Goal: Transaction & Acquisition: Purchase product/service

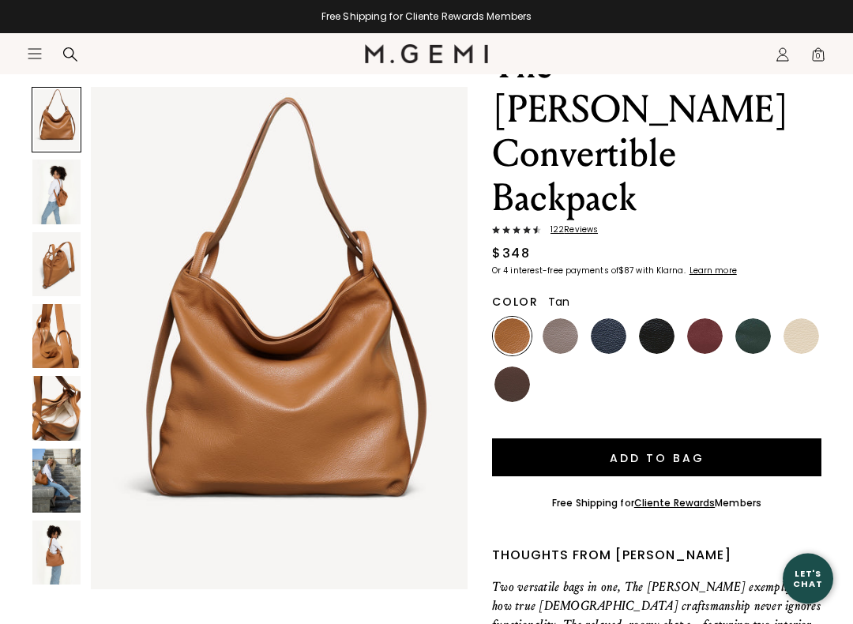
scroll to position [152, 0]
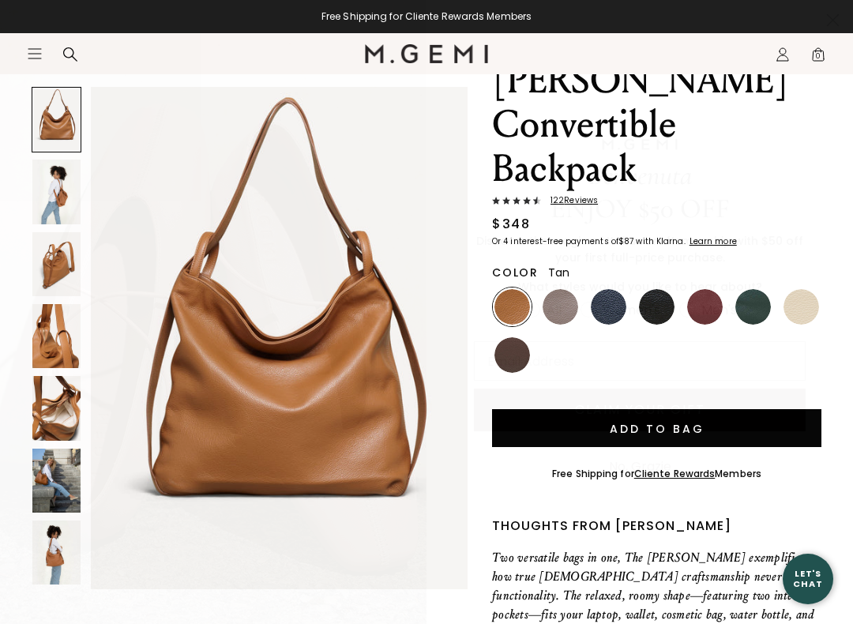
click at [654, 486] on button "No, Grazie" at bounding box center [640, 466] width 78 height 39
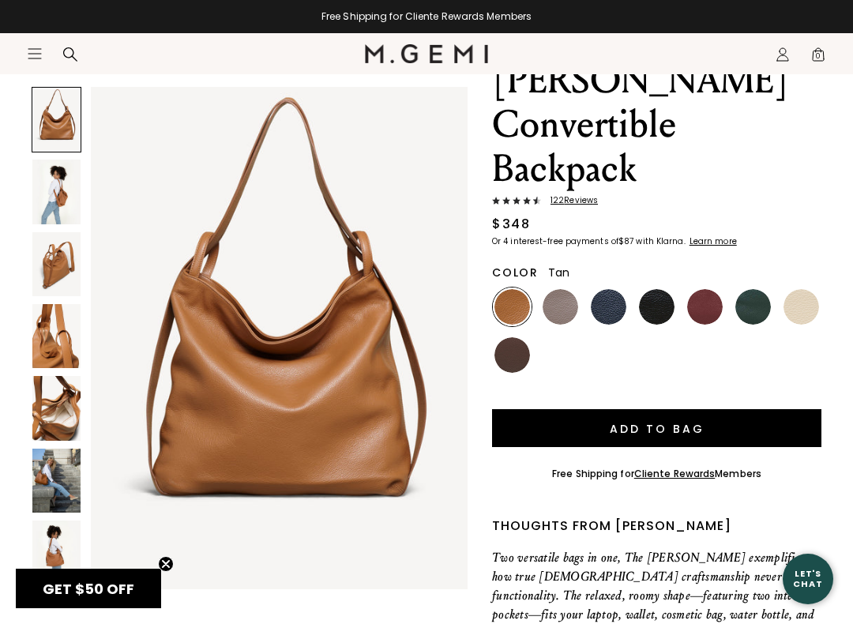
click at [46, 196] on img at bounding box center [56, 191] width 48 height 64
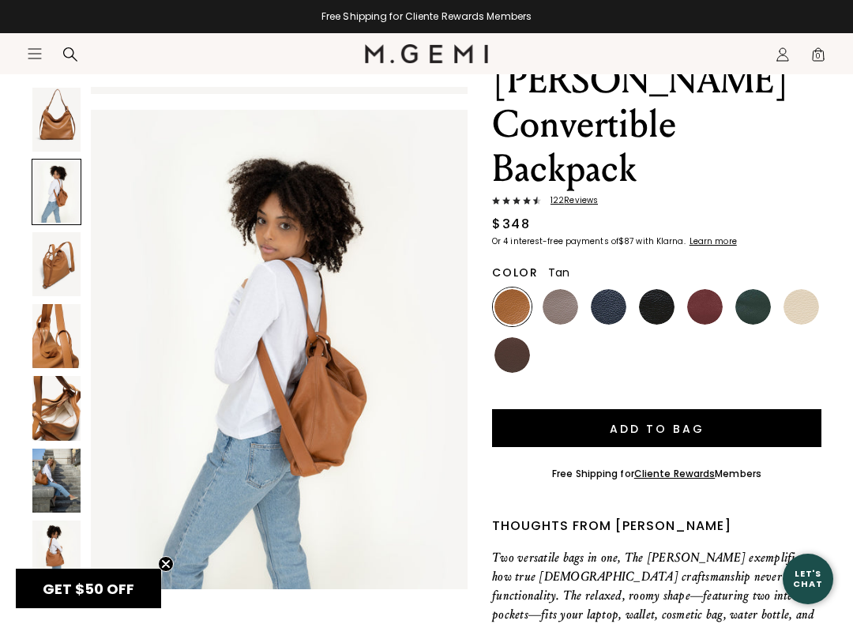
scroll to position [518, 0]
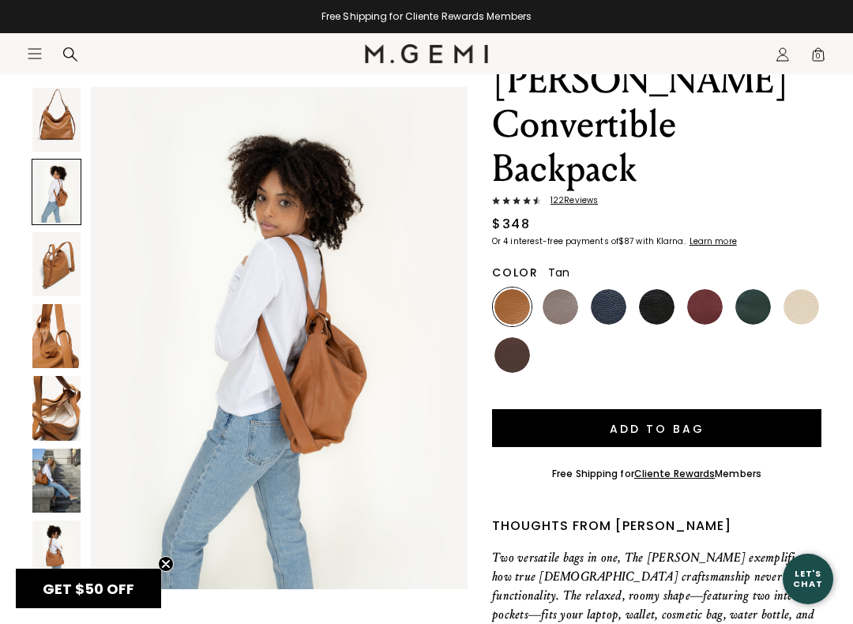
click at [51, 414] on img at bounding box center [56, 408] width 48 height 64
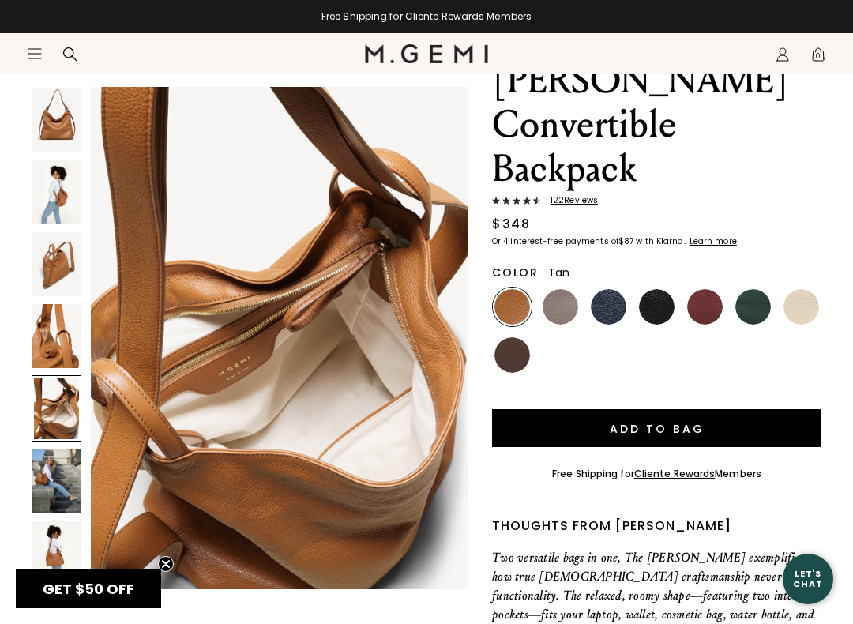
scroll to position [0, 0]
click at [44, 483] on img at bounding box center [56, 480] width 48 height 64
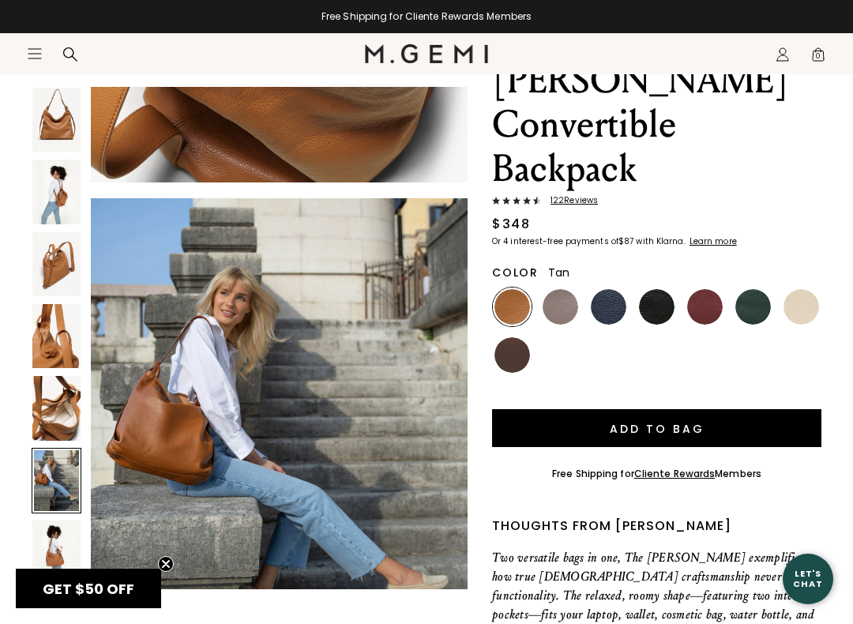
scroll to position [2590, 0]
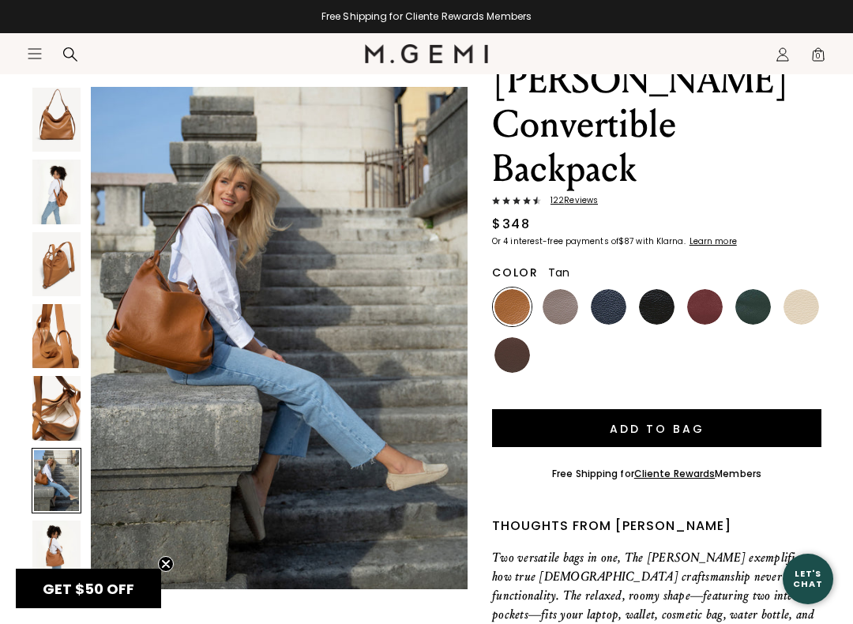
click at [58, 411] on img at bounding box center [56, 408] width 48 height 64
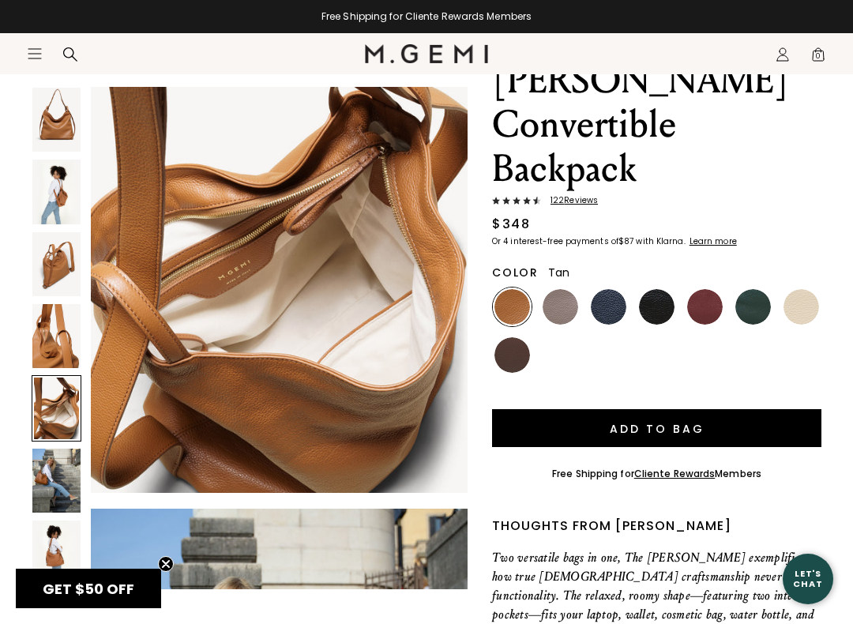
click at [47, 407] on div at bounding box center [57, 408] width 50 height 66
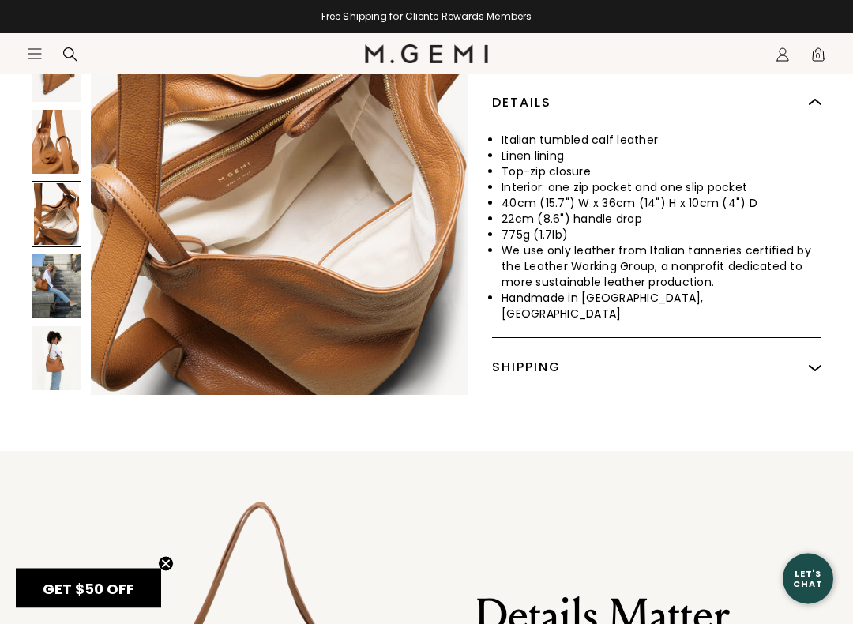
scroll to position [760, 0]
click at [58, 326] on img at bounding box center [56, 358] width 48 height 64
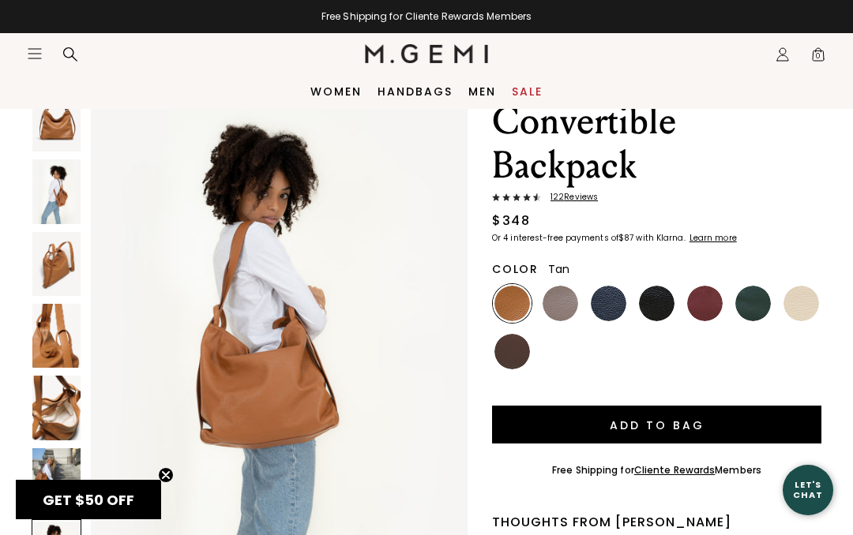
scroll to position [59, 0]
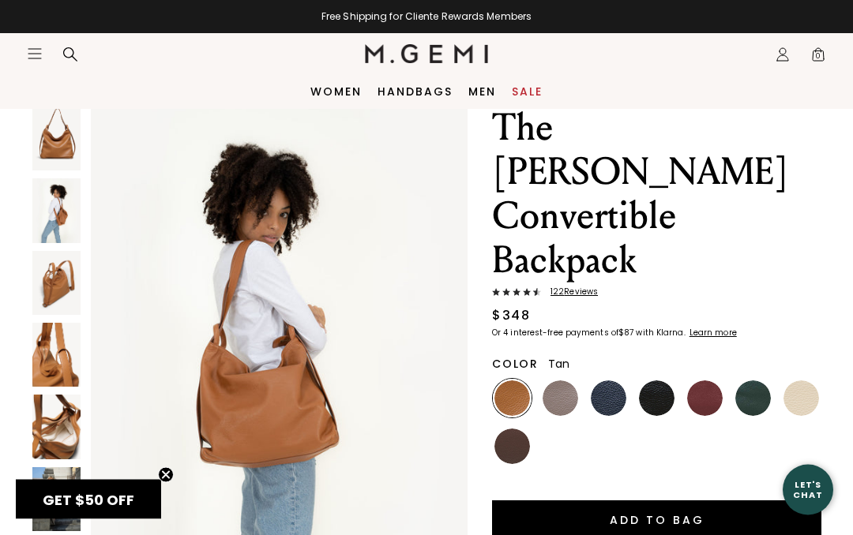
click at [48, 293] on img at bounding box center [56, 284] width 48 height 64
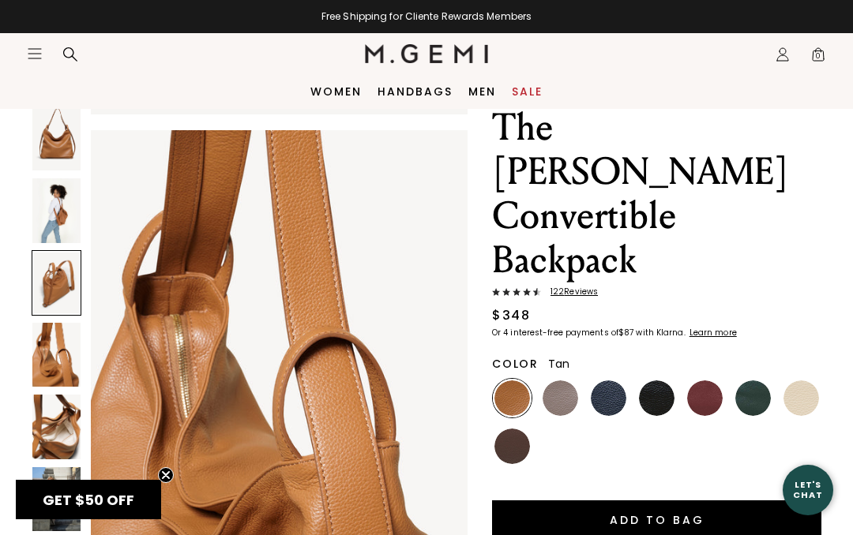
scroll to position [1036, 0]
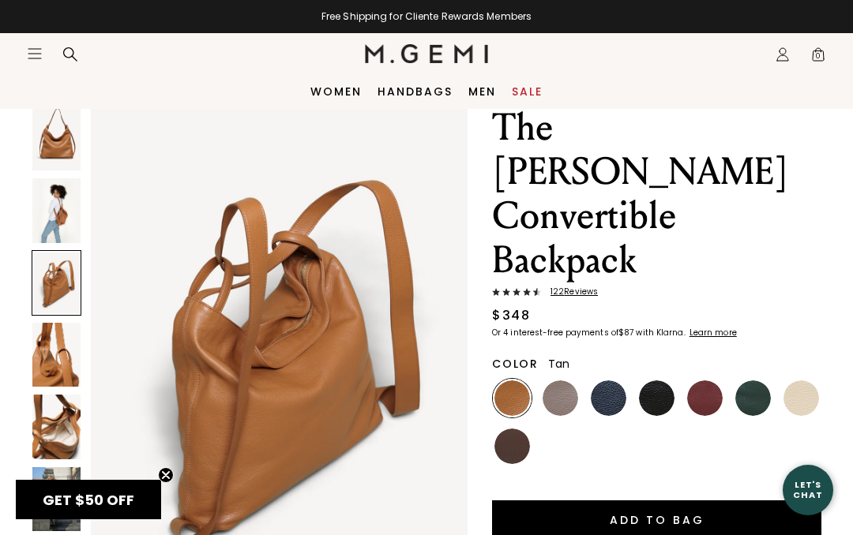
click at [42, 130] on img at bounding box center [56, 139] width 48 height 64
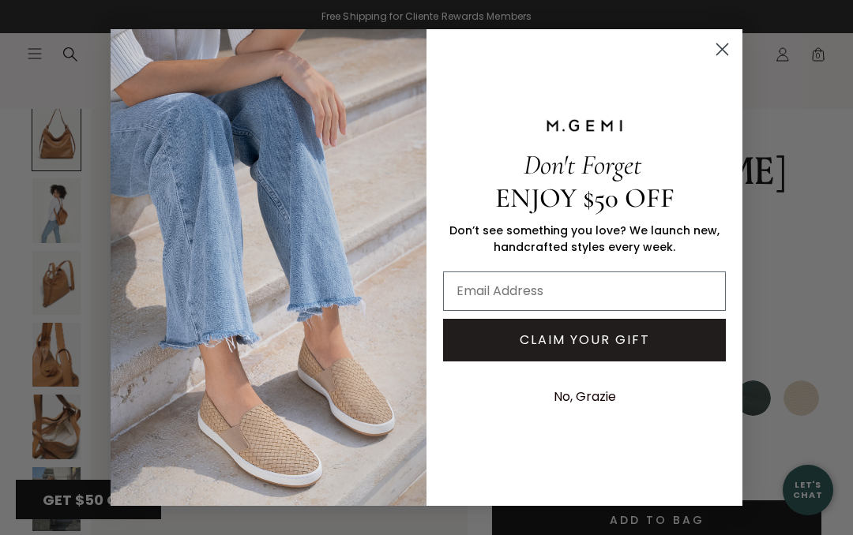
scroll to position [36, 0]
click at [583, 402] on button "No, Grazie" at bounding box center [585, 396] width 78 height 39
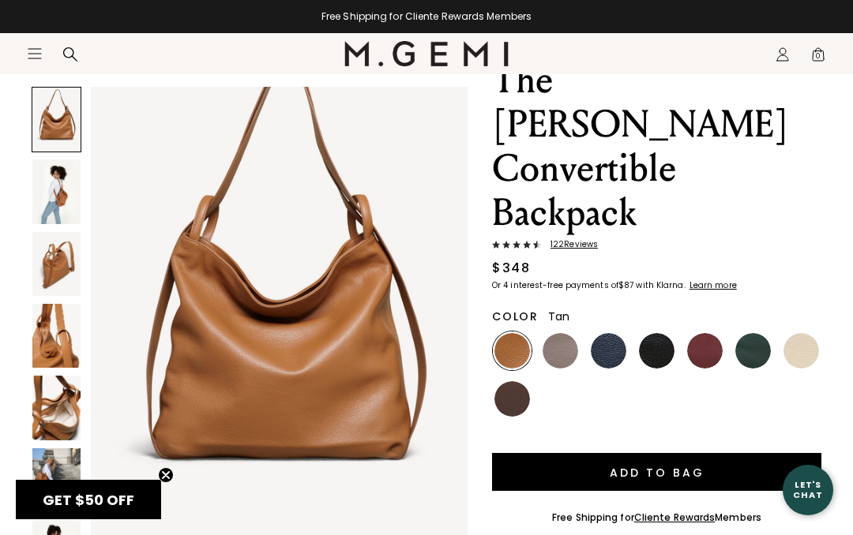
scroll to position [0, 0]
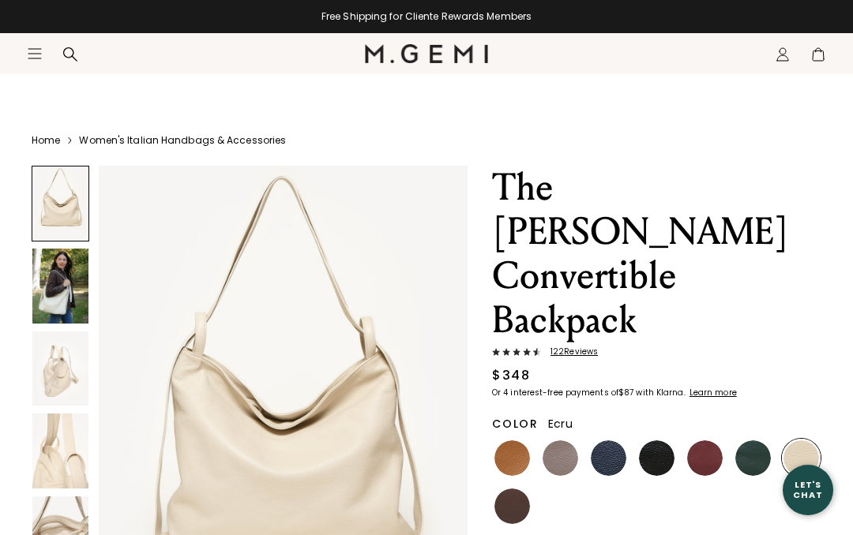
scroll to position [243, 0]
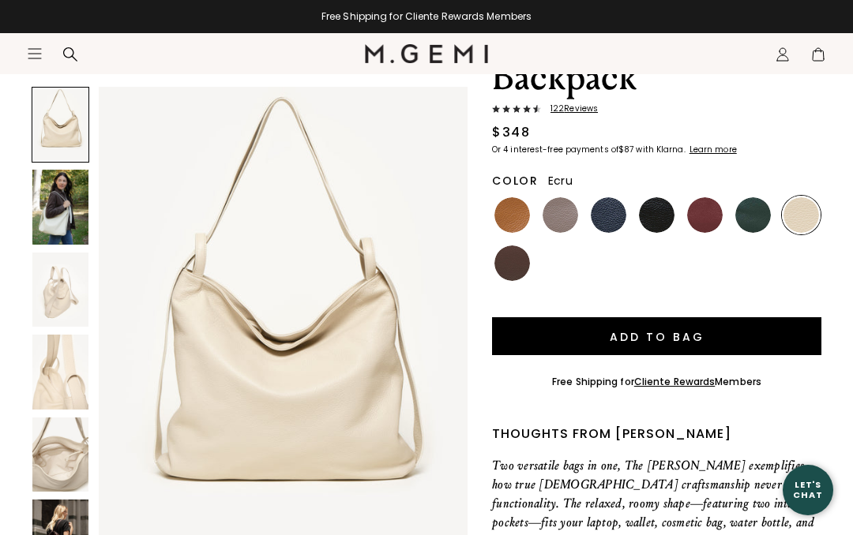
click at [282, 329] on img at bounding box center [283, 333] width 369 height 492
click at [276, 330] on img at bounding box center [283, 333] width 369 height 492
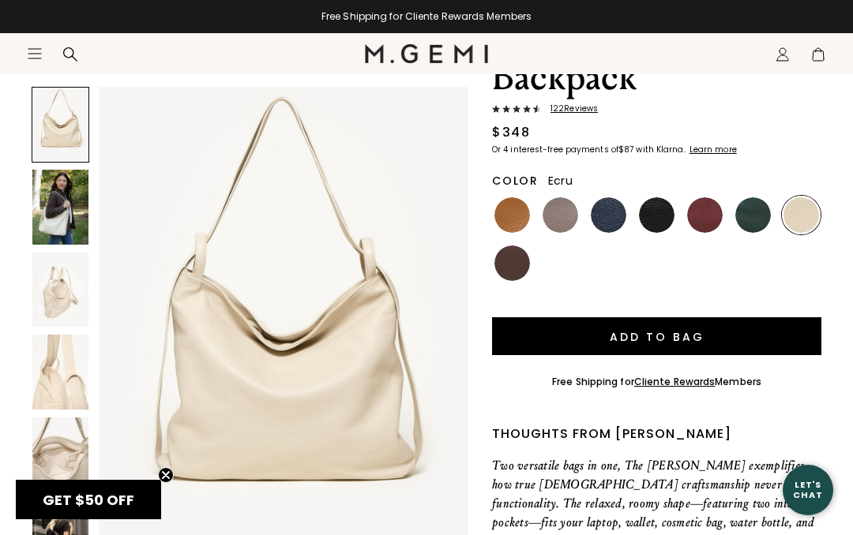
scroll to position [0, 0]
click at [803, 197] on img at bounding box center [801, 215] width 36 height 36
click at [64, 199] on img at bounding box center [60, 207] width 56 height 74
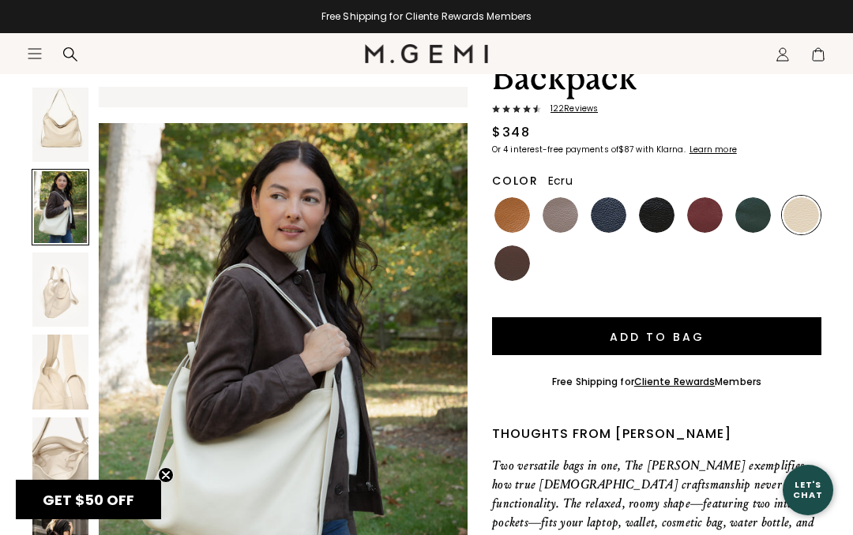
scroll to position [508, 0]
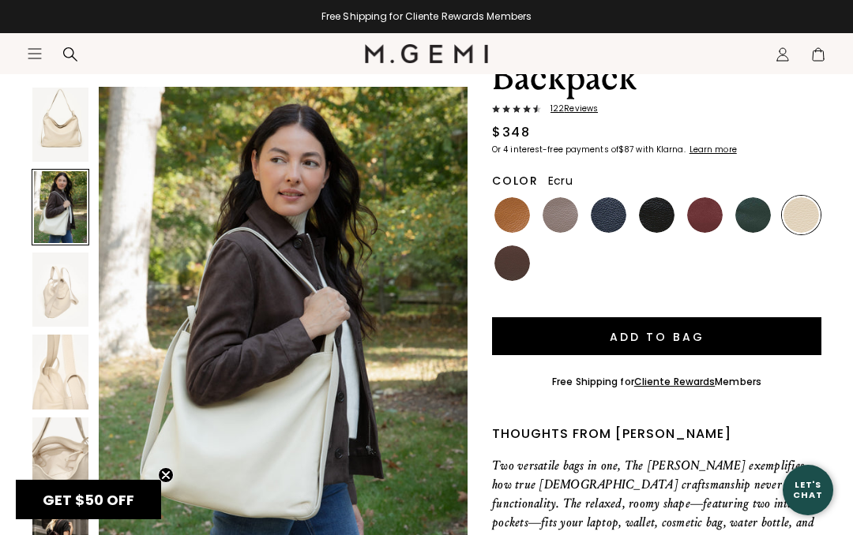
click at [75, 274] on img at bounding box center [60, 290] width 56 height 74
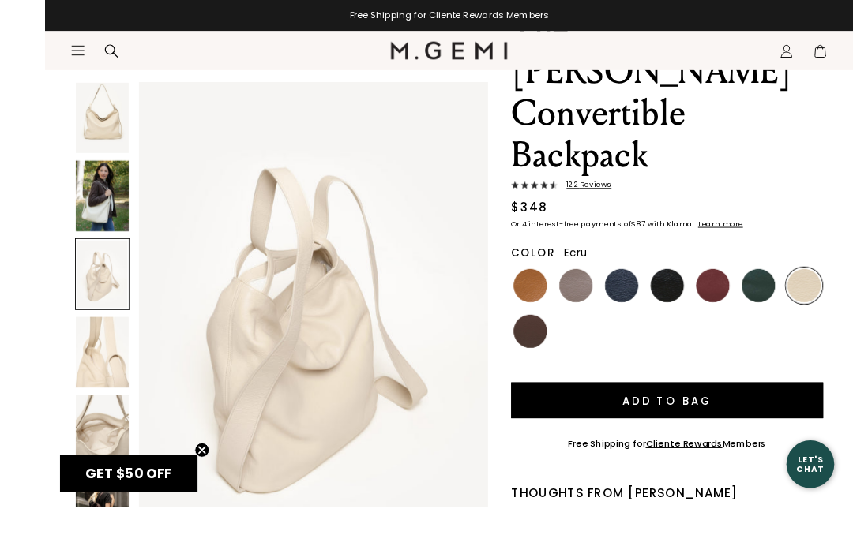
scroll to position [291, 0]
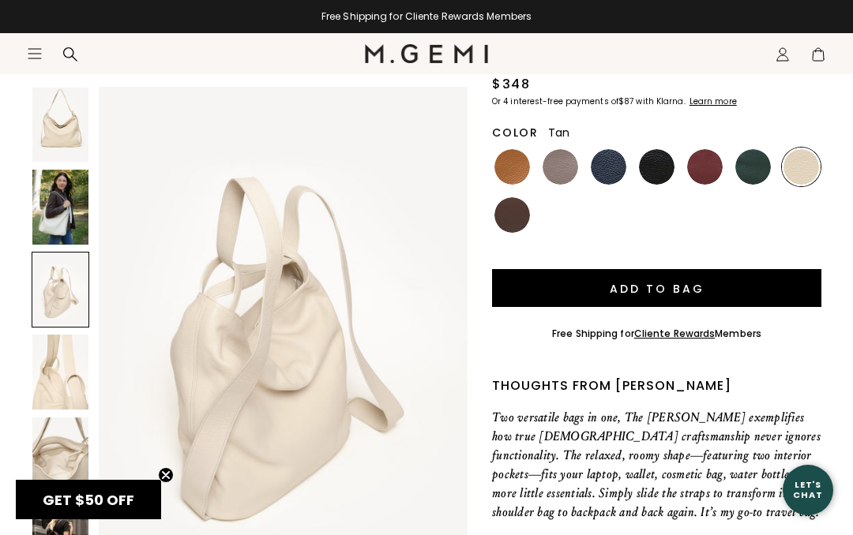
click at [512, 149] on img at bounding box center [512, 167] width 36 height 36
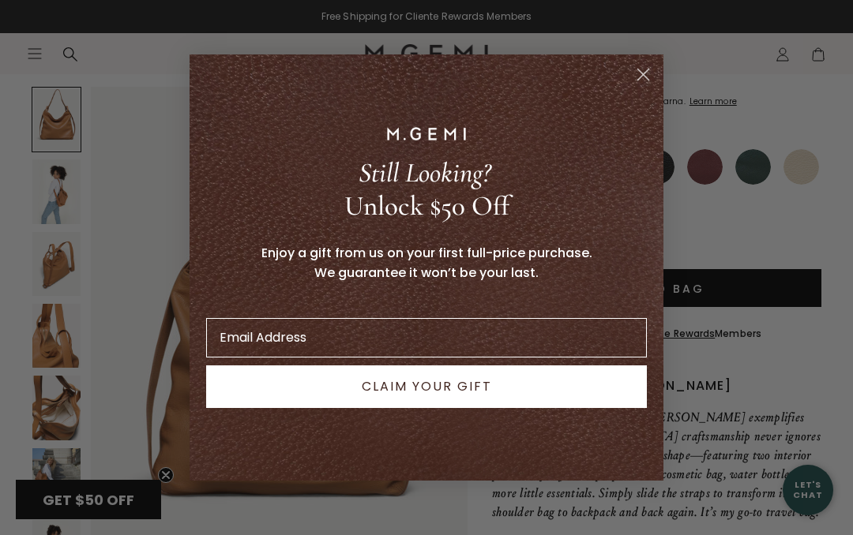
click at [250, 341] on input "Email Address" at bounding box center [426, 337] width 441 height 39
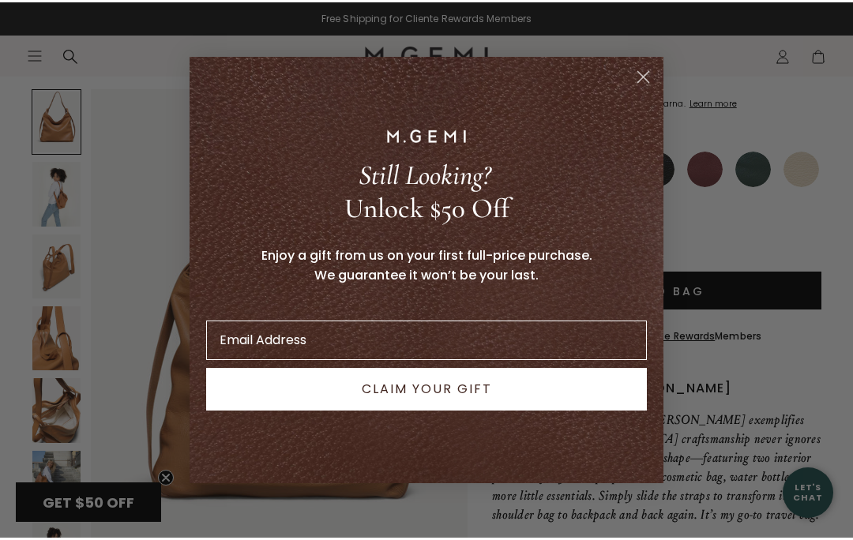
scroll to position [291, 0]
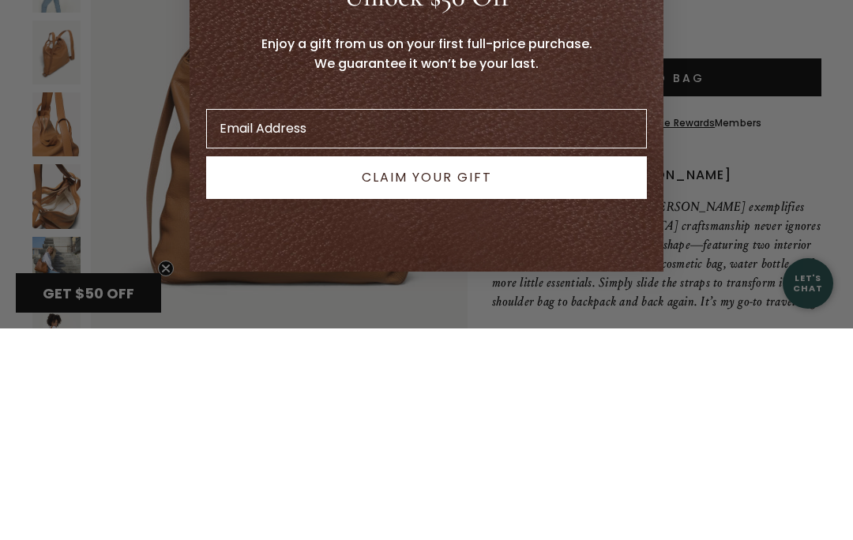
type input "[EMAIL_ADDRESS][DOMAIN_NAME]"
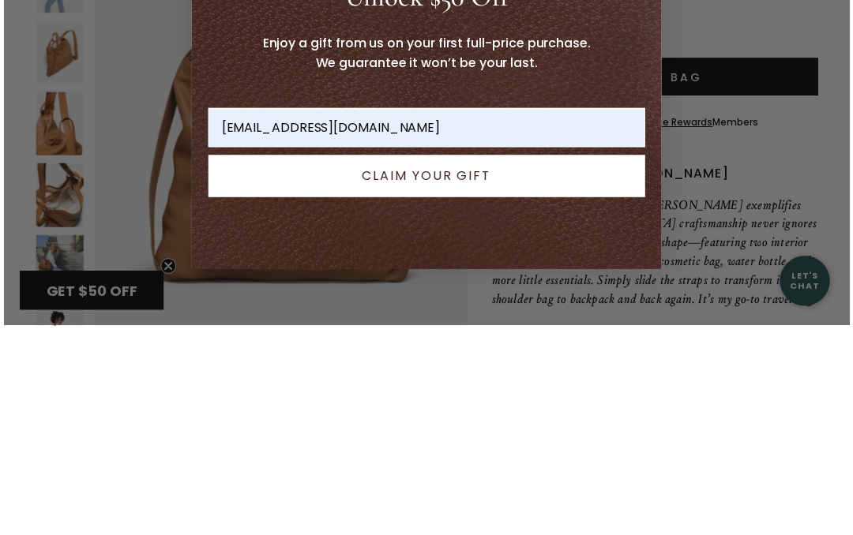
scroll to position [503, 0]
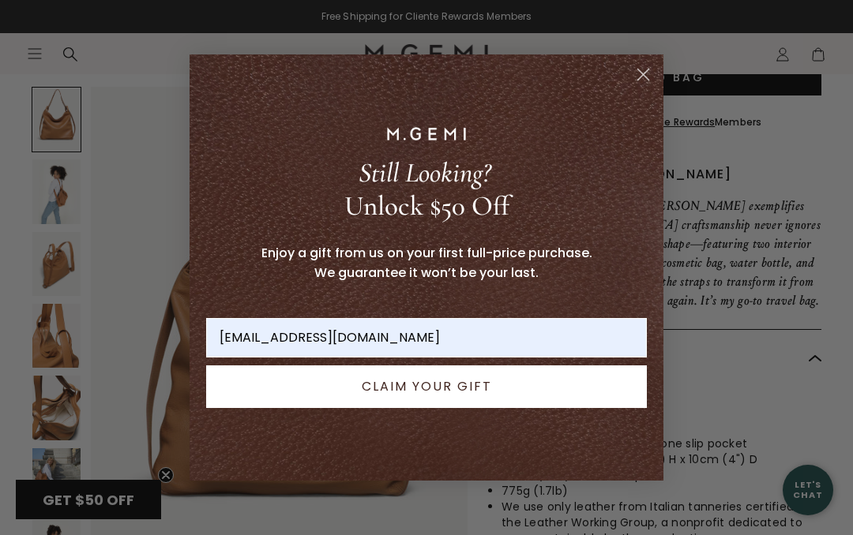
click at [409, 402] on button "CLAIM YOUR GIFT" at bounding box center [426, 387] width 441 height 43
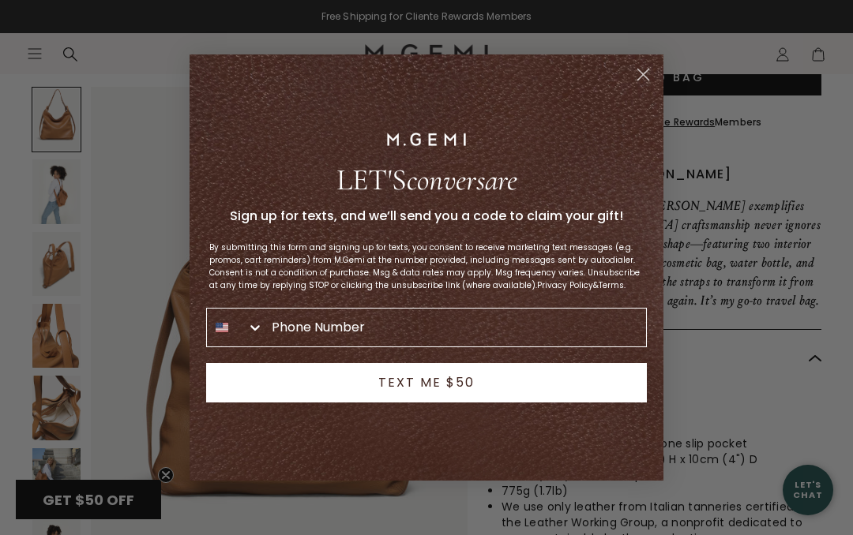
click at [644, 79] on circle "Close dialog" at bounding box center [643, 75] width 26 height 26
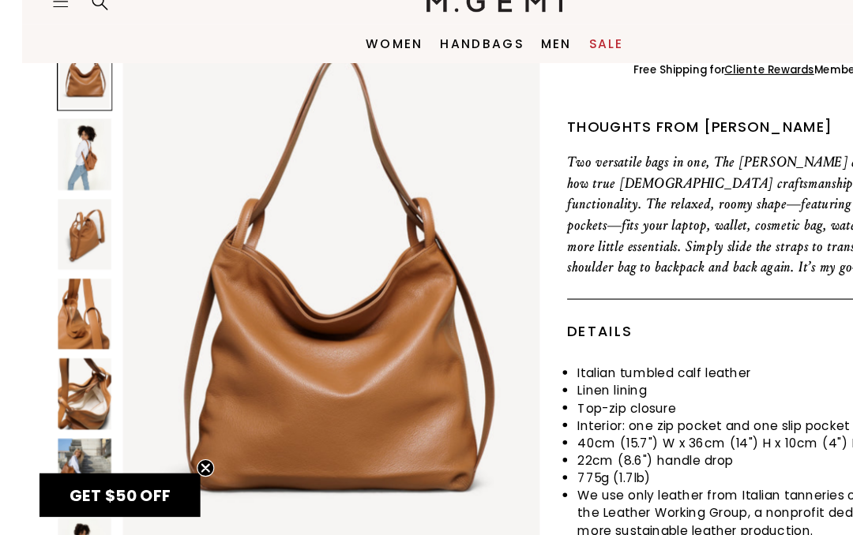
scroll to position [516, 0]
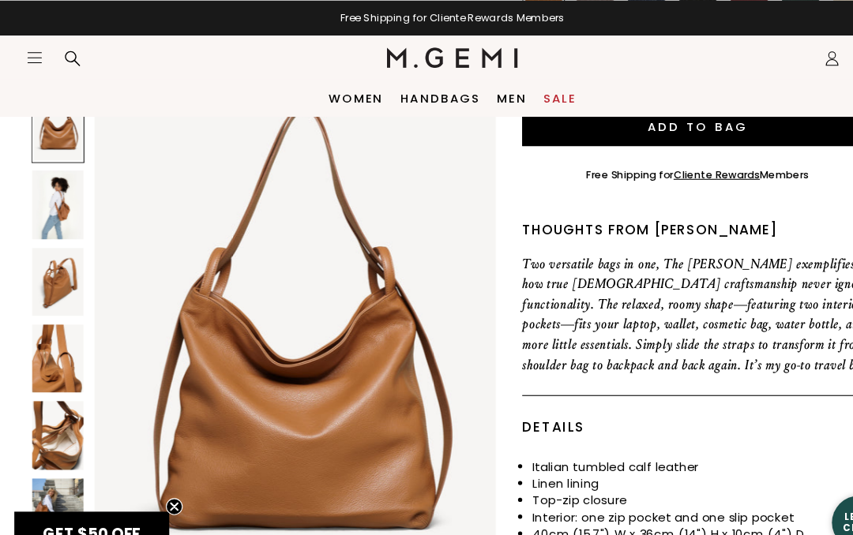
click at [48, 199] on img at bounding box center [56, 191] width 48 height 64
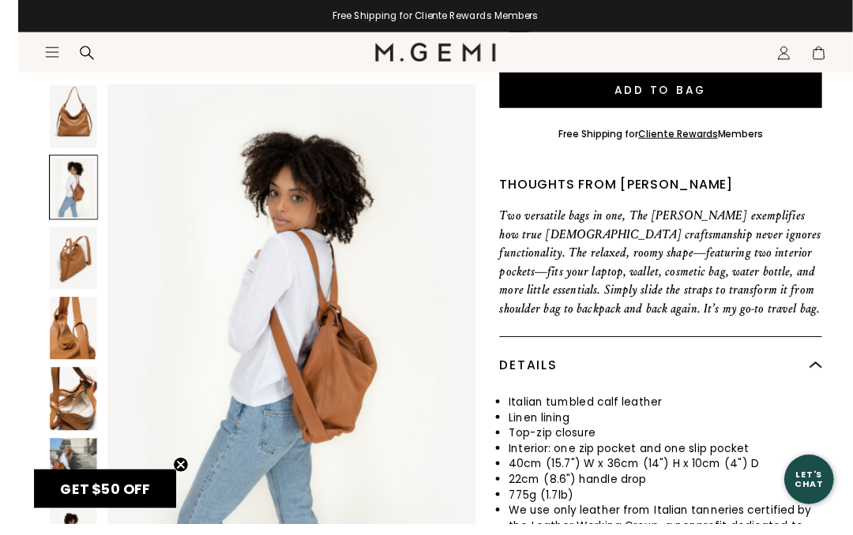
scroll to position [520, 0]
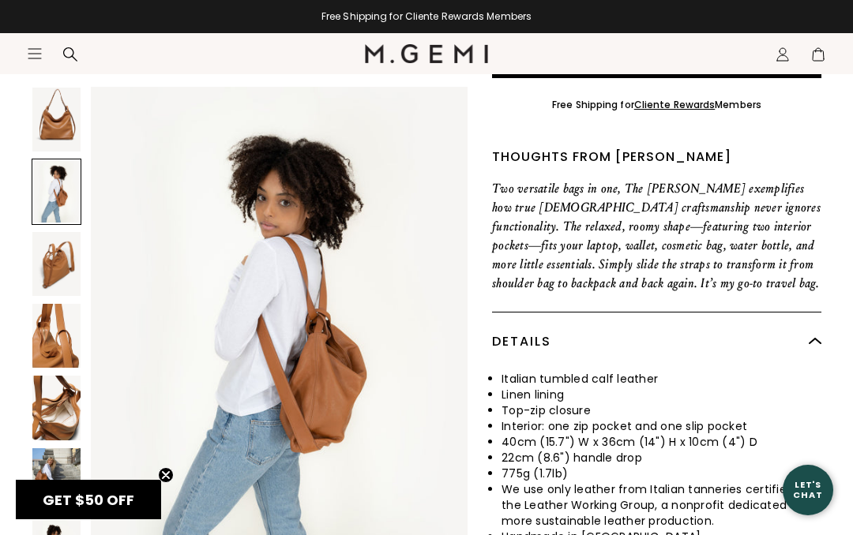
click at [49, 257] on img at bounding box center [56, 264] width 48 height 64
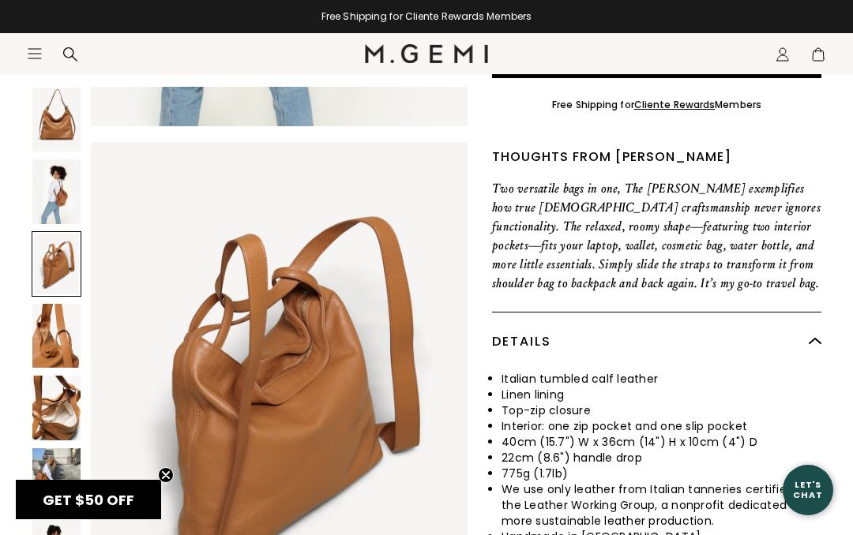
scroll to position [1036, 0]
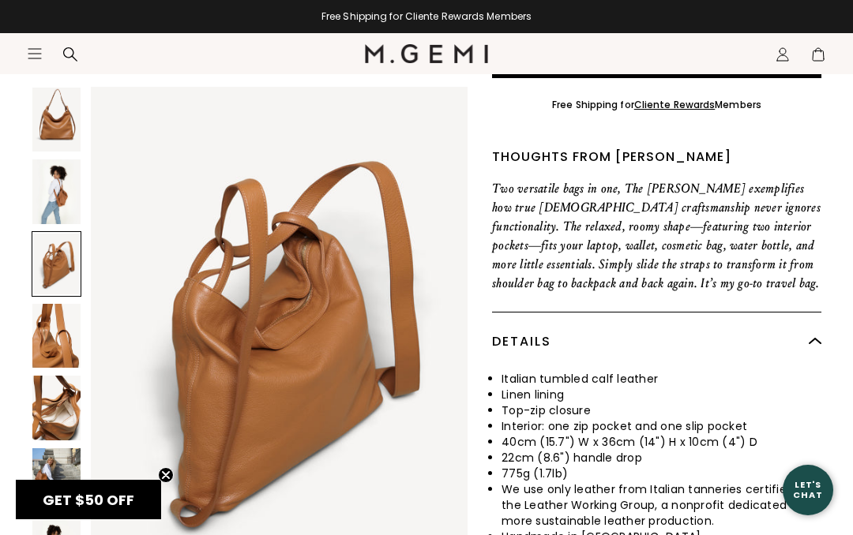
click at [59, 321] on img at bounding box center [56, 336] width 48 height 64
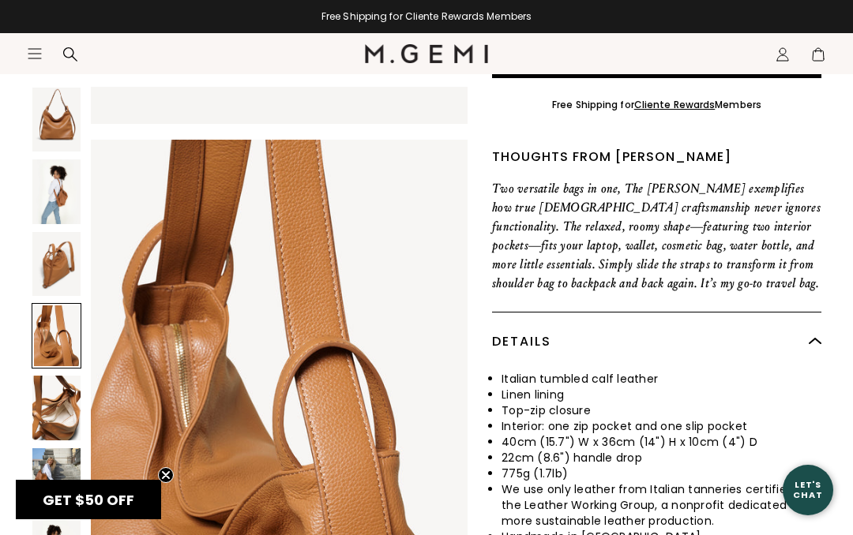
scroll to position [1554, 0]
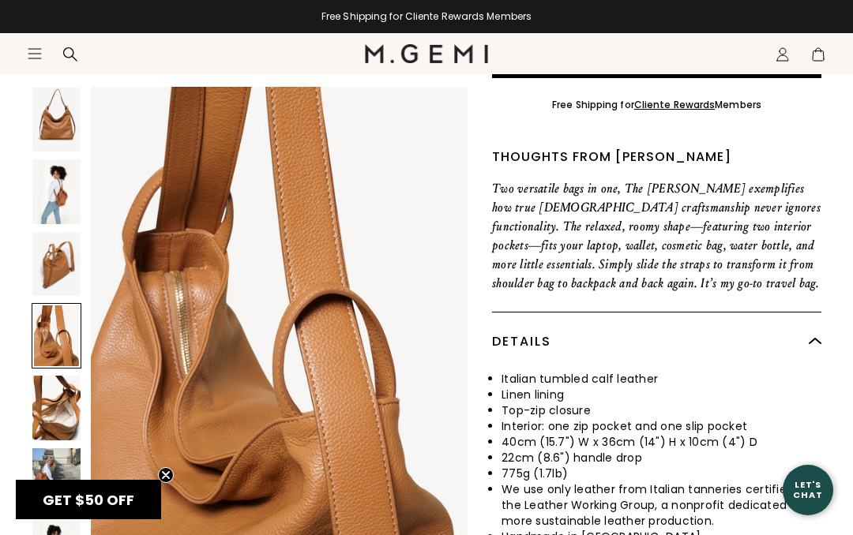
click at [54, 395] on img at bounding box center [56, 408] width 48 height 64
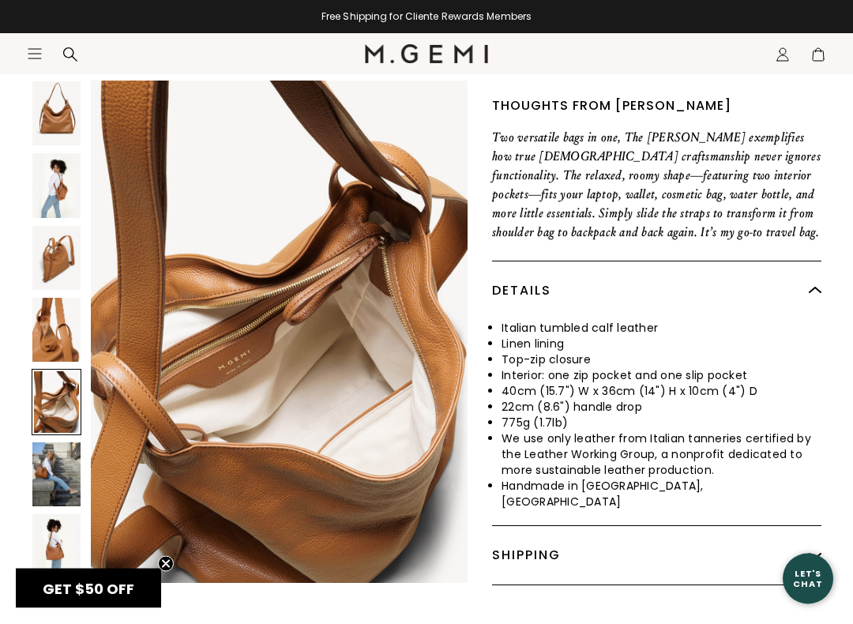
scroll to position [576, 0]
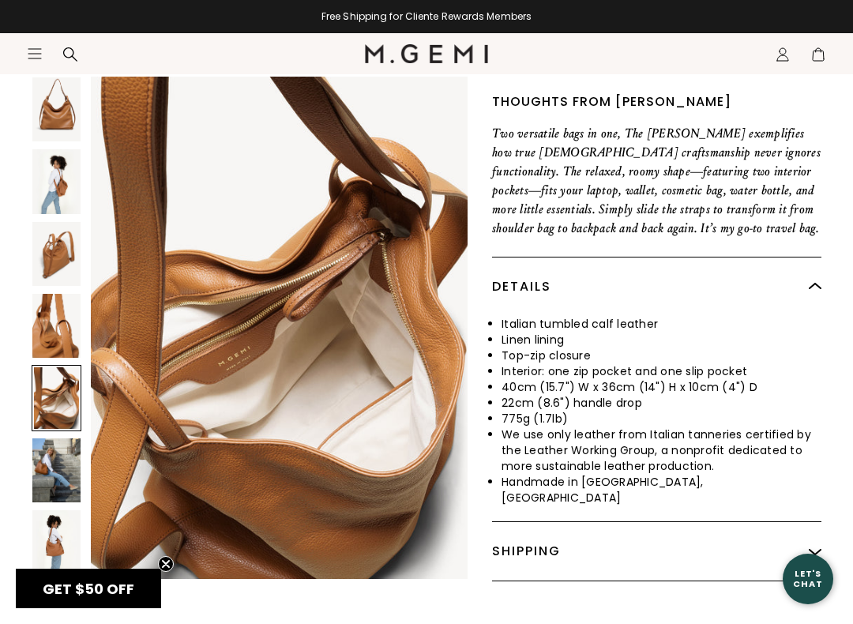
click at [49, 438] on img at bounding box center [56, 470] width 48 height 64
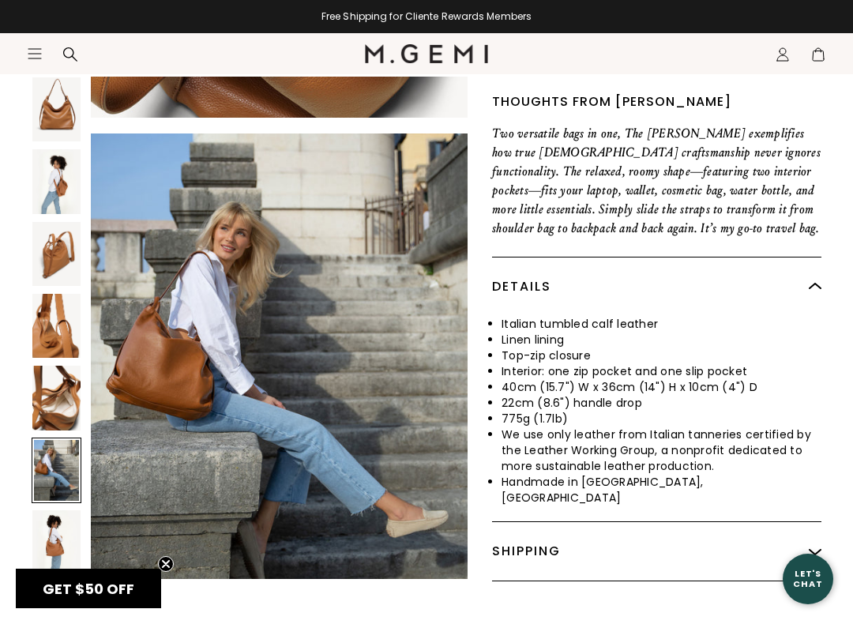
scroll to position [2590, 0]
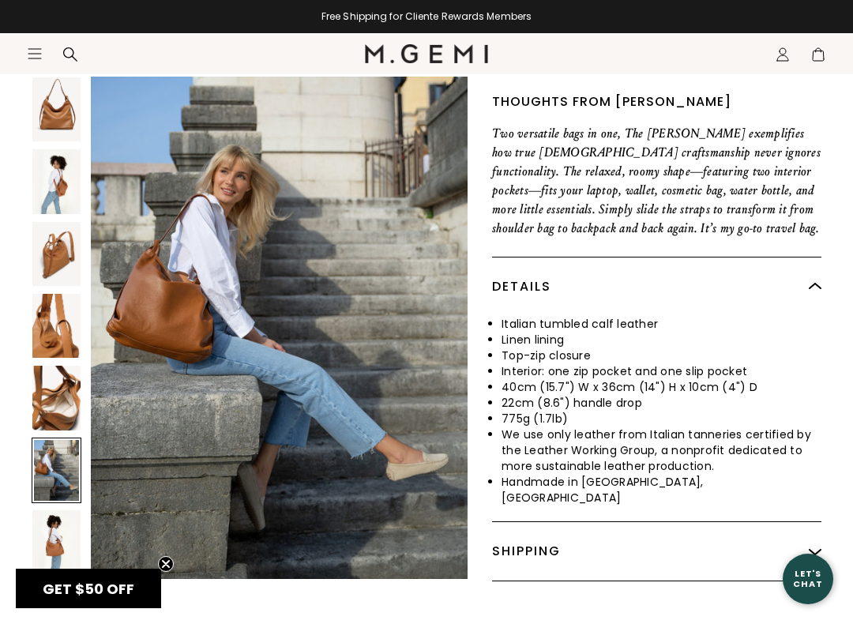
click at [56, 510] on img at bounding box center [56, 542] width 48 height 64
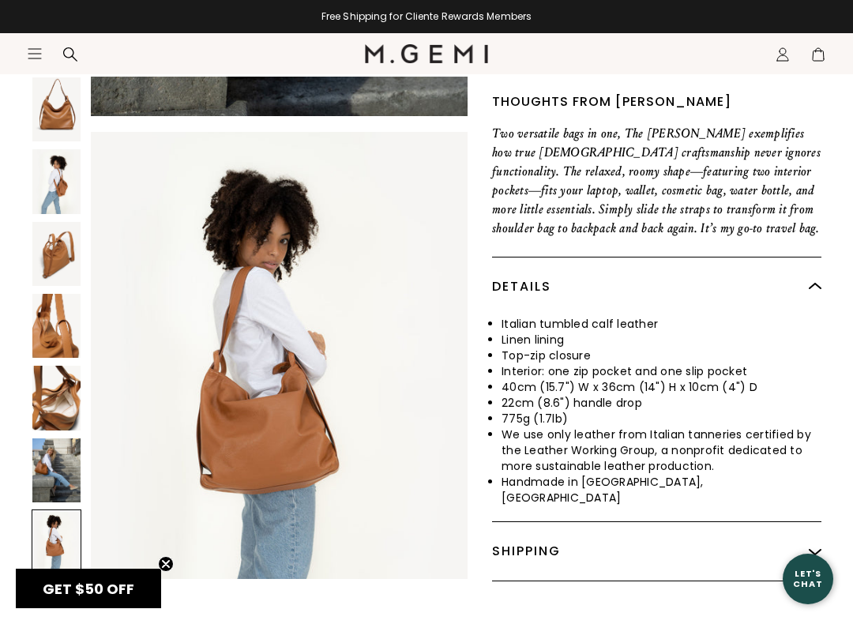
scroll to position [3108, 0]
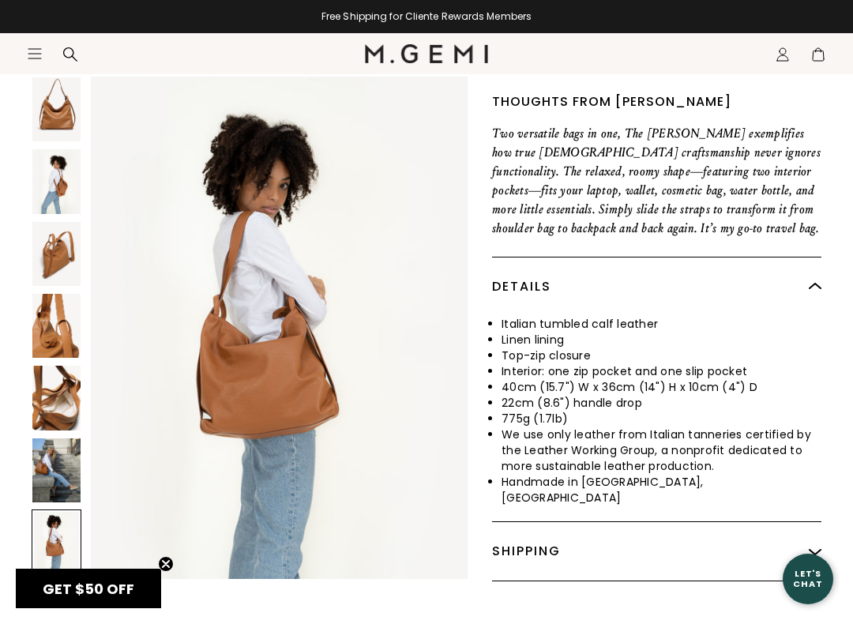
click at [58, 222] on img at bounding box center [56, 254] width 48 height 64
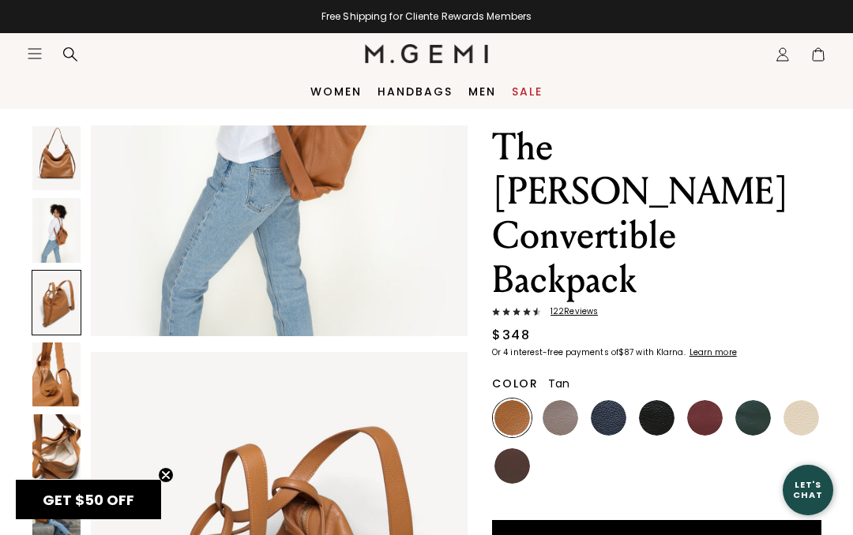
scroll to position [0, 0]
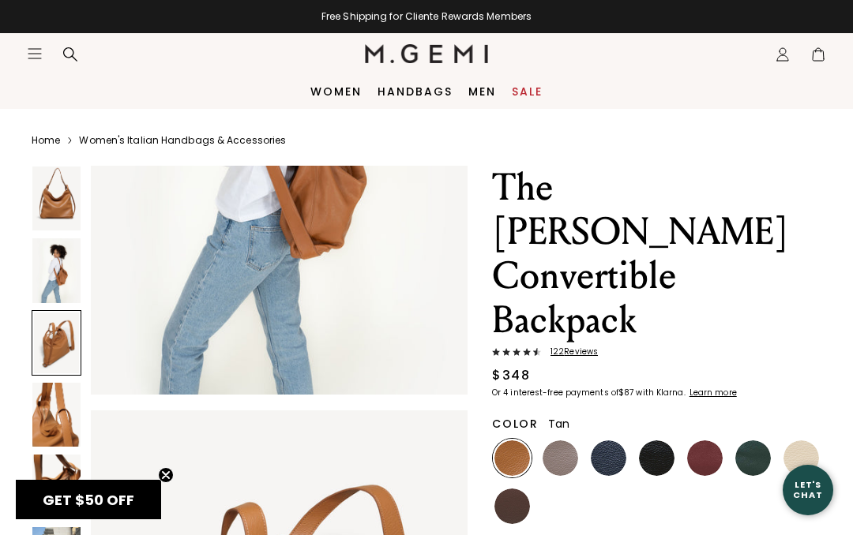
click at [47, 197] on img at bounding box center [56, 199] width 48 height 64
